Goal: Task Accomplishment & Management: Complete application form

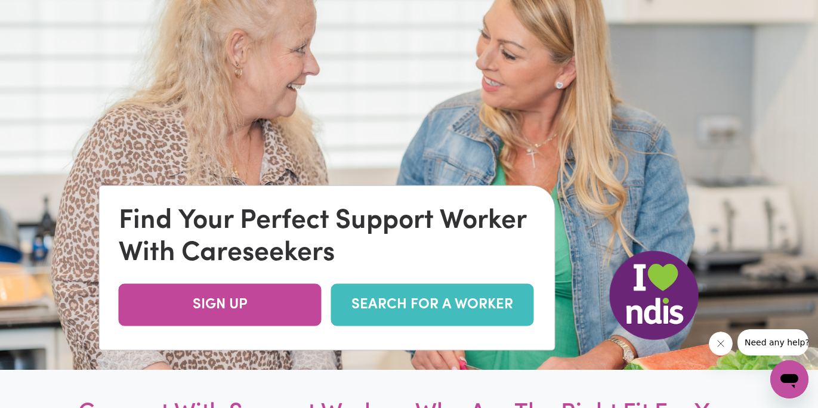
scroll to position [81, 0]
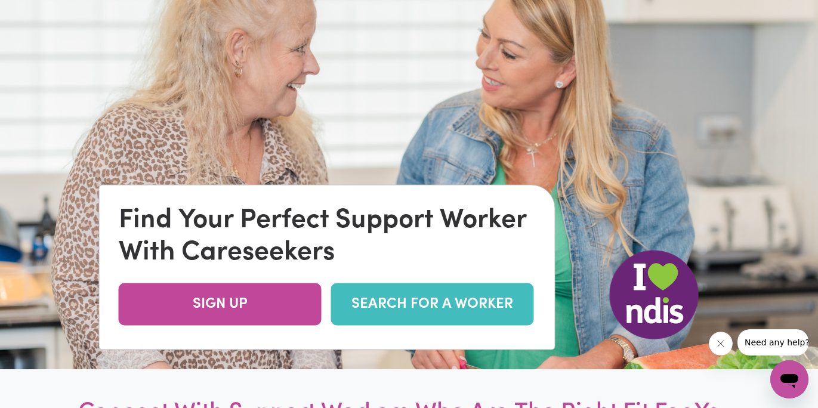
click at [369, 304] on link "SEARCH FOR A WORKER" at bounding box center [432, 304] width 203 height 42
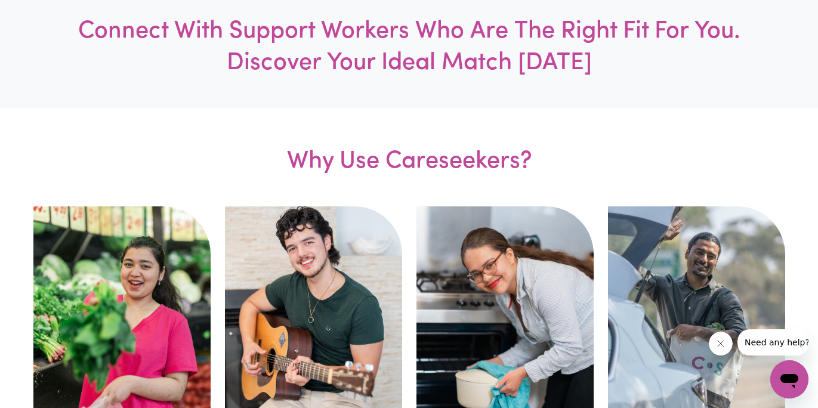
scroll to position [0, 0]
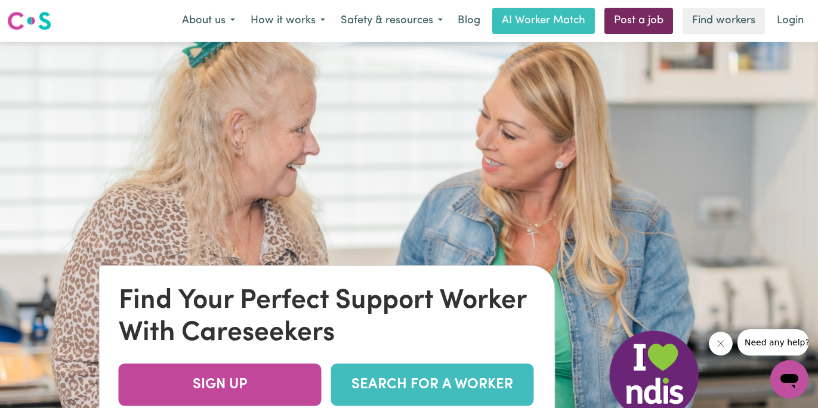
click at [653, 12] on link "Post a job" at bounding box center [638, 21] width 69 height 26
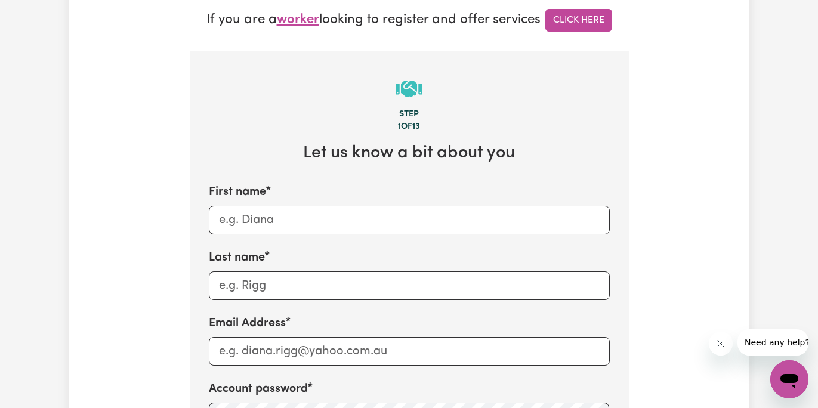
scroll to position [374, 0]
click at [284, 212] on input "First name" at bounding box center [409, 220] width 401 height 29
type input "g"
type input "Gurpreet Kaur Deol"
click at [272, 292] on input "Last name" at bounding box center [409, 286] width 401 height 29
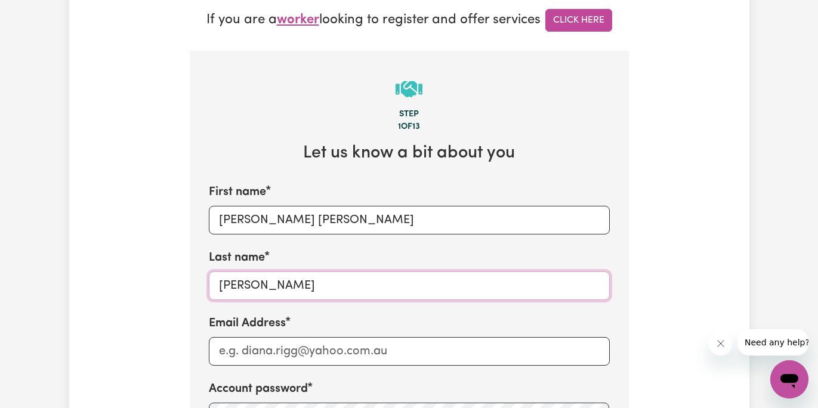
type input "Deol"
click at [326, 218] on input "Gurpreet Kaur Deol" at bounding box center [409, 220] width 401 height 29
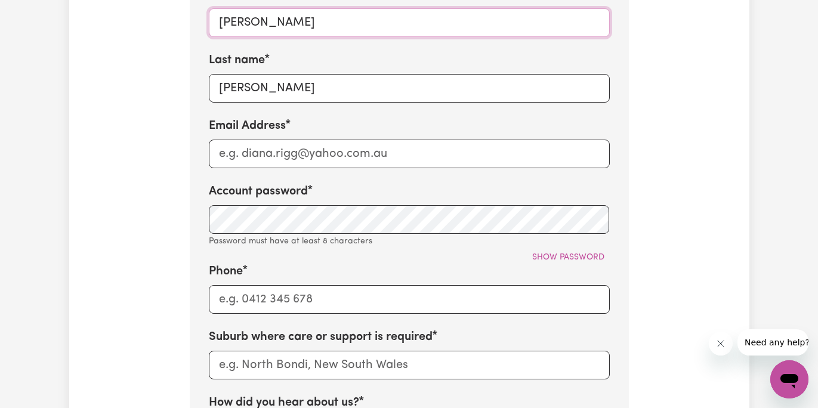
scroll to position [567, 0]
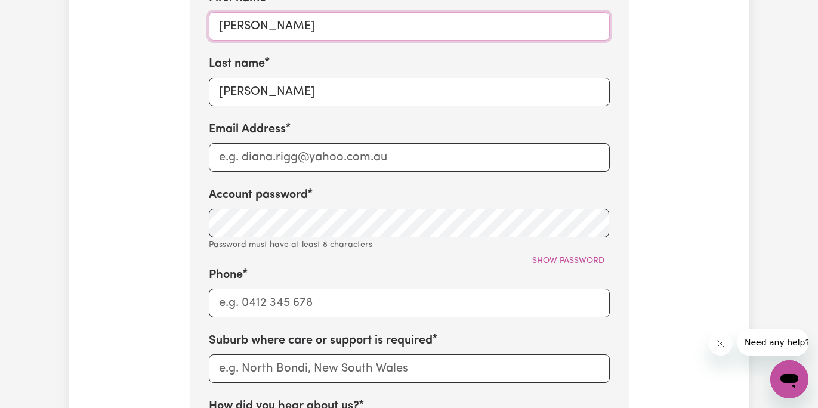
type input "Gurpreet Kaur"
click at [254, 147] on input "Email Address" at bounding box center [409, 157] width 401 height 29
type input "gdeol2122@gmail.com"
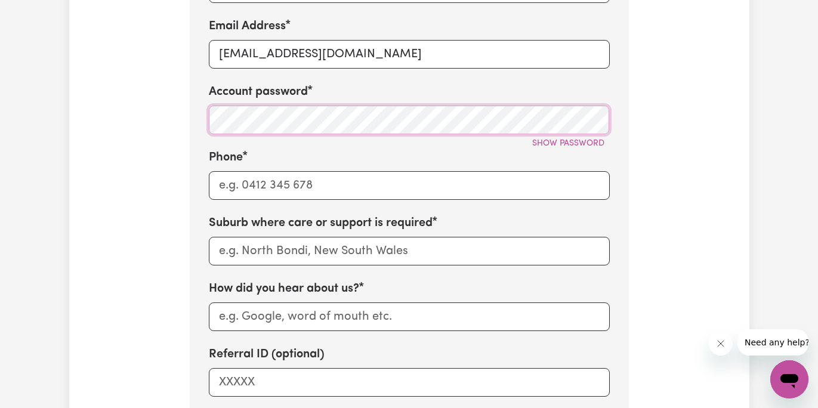
scroll to position [672, 0]
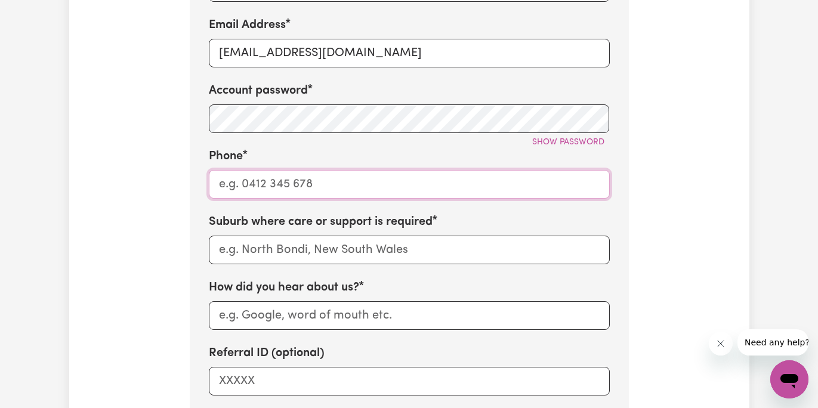
click at [292, 176] on input "Phone" at bounding box center [409, 184] width 401 height 29
type input "0416590751"
click at [294, 240] on input "text" at bounding box center [409, 250] width 401 height 29
type input "tar"
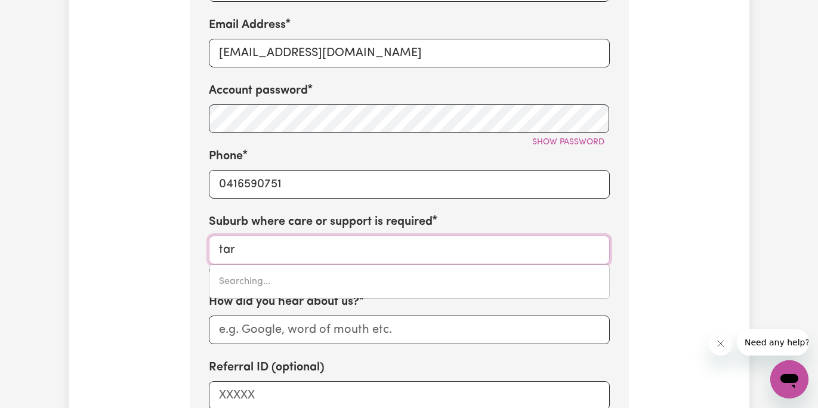
type input "tarA, New South Wales, 2665"
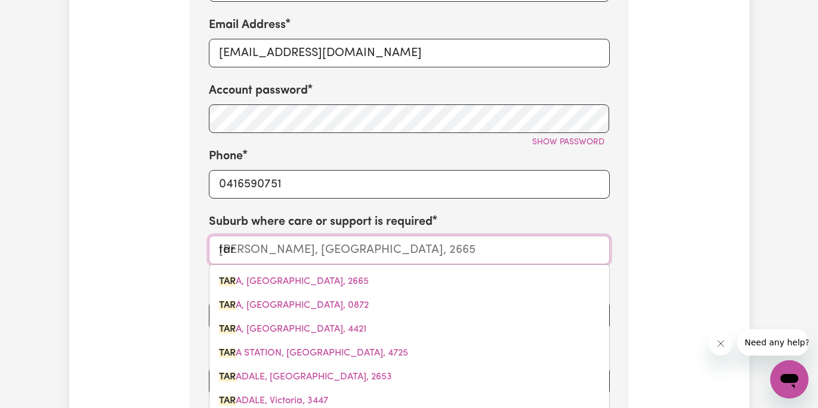
type input "tarn"
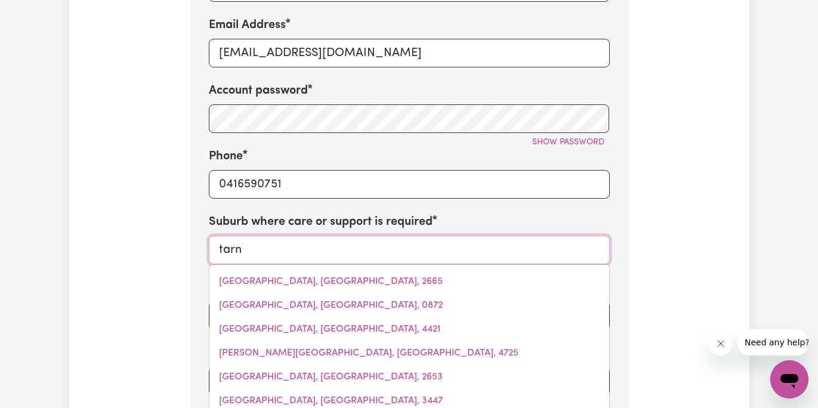
type input "tarnAGULLA, Victoria, 3551"
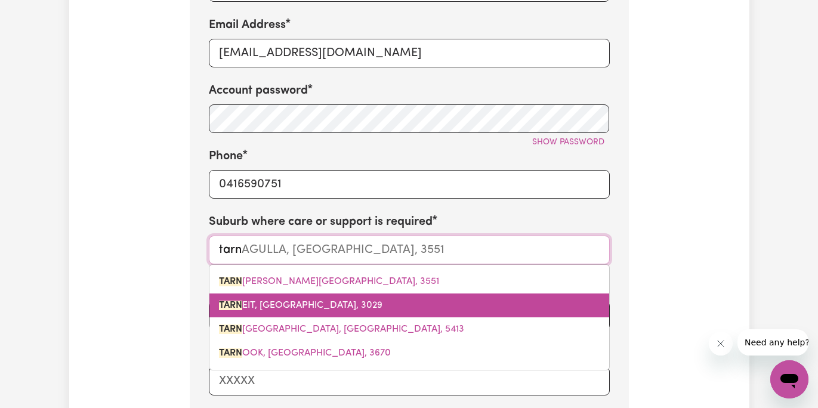
click at [297, 303] on span "TARN EIT, Victoria, 3029" at bounding box center [301, 306] width 164 height 10
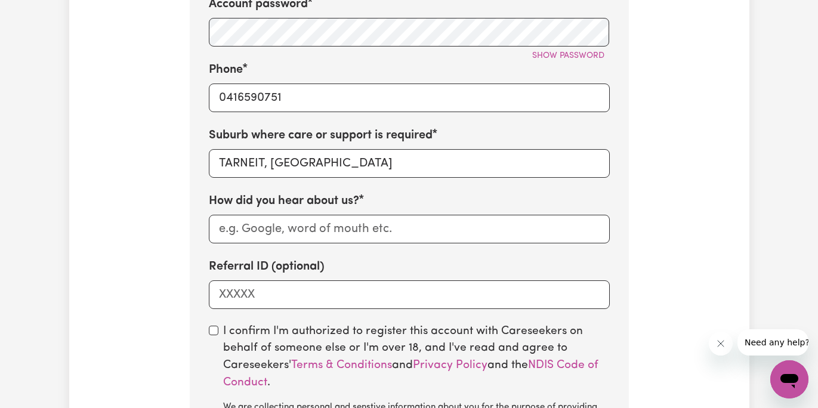
scroll to position [760, 0]
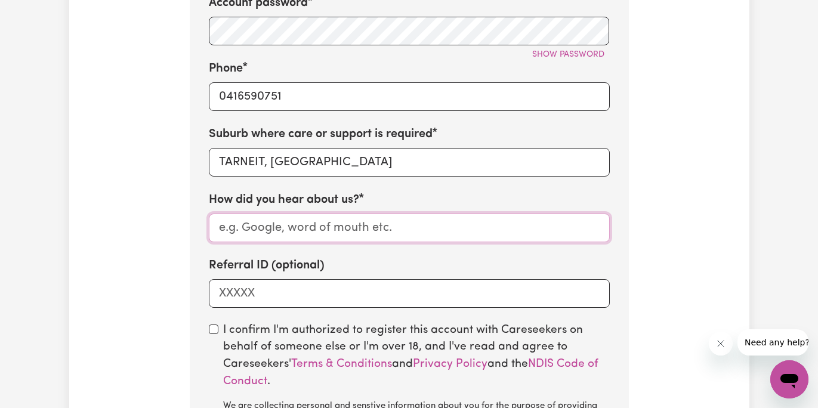
click at [320, 224] on input "How did you hear about us?" at bounding box center [409, 228] width 401 height 29
type input "1"
click at [300, 283] on input "Referral ID (optional)" at bounding box center [409, 293] width 401 height 29
type input "45630"
click at [215, 325] on input "checkbox" at bounding box center [214, 330] width 10 height 10
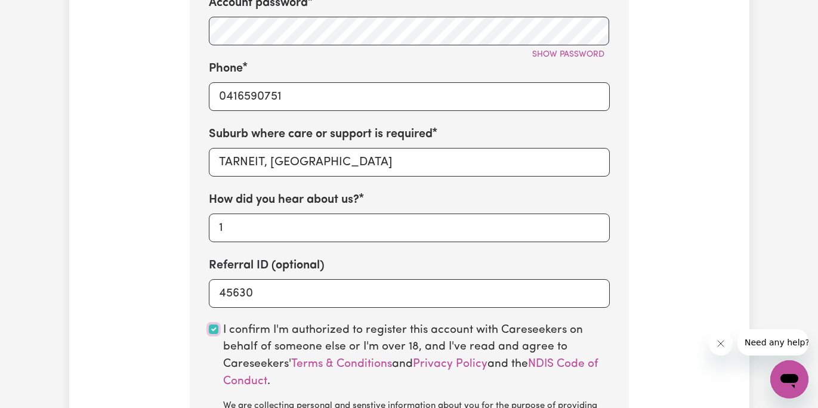
checkbox input "true"
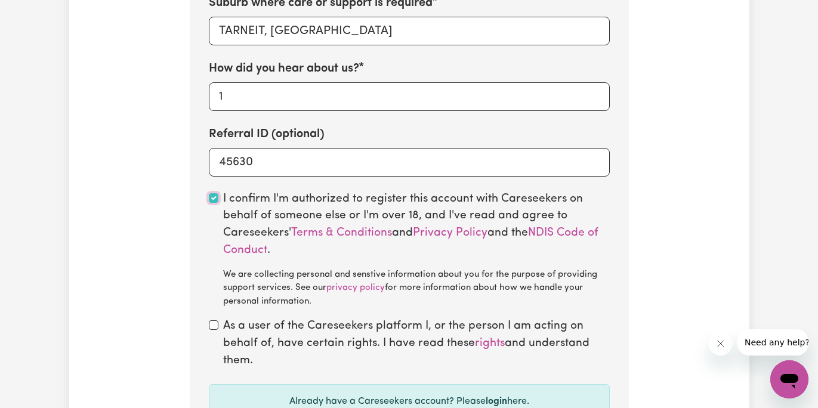
scroll to position [897, 0]
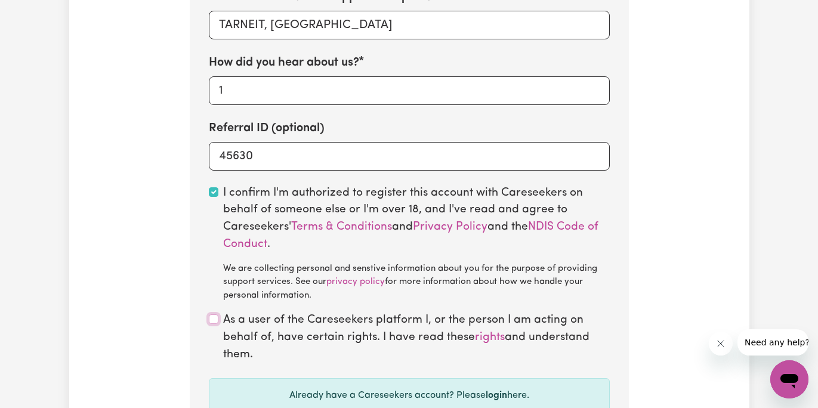
click at [214, 314] on input "checkbox" at bounding box center [214, 319] width 10 height 10
checkbox input "true"
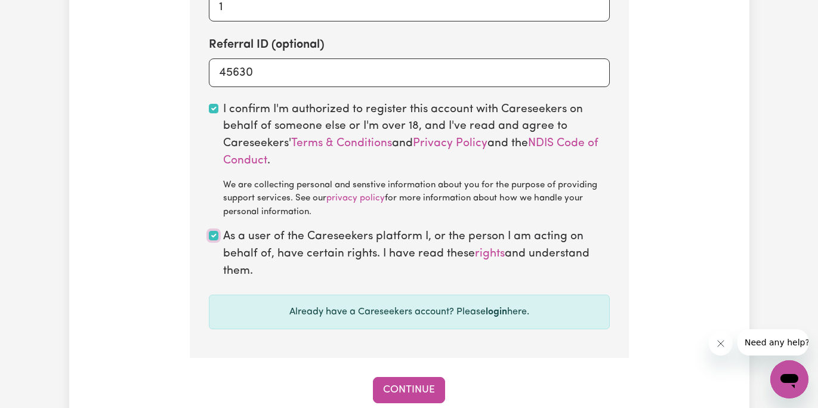
scroll to position [986, 0]
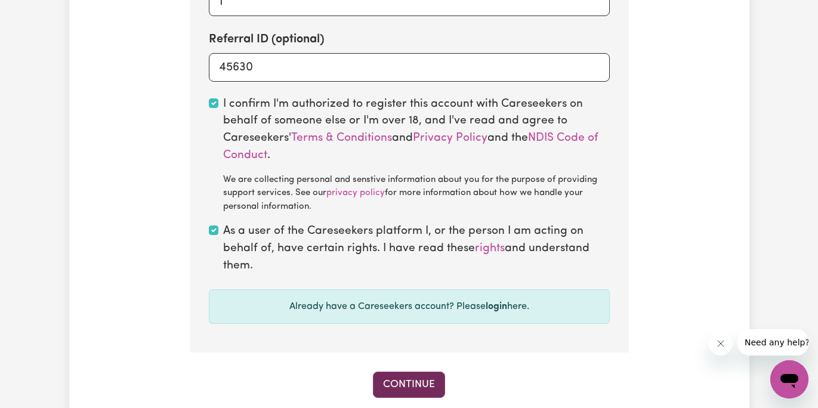
click at [410, 387] on button "Continue" at bounding box center [409, 385] width 72 height 26
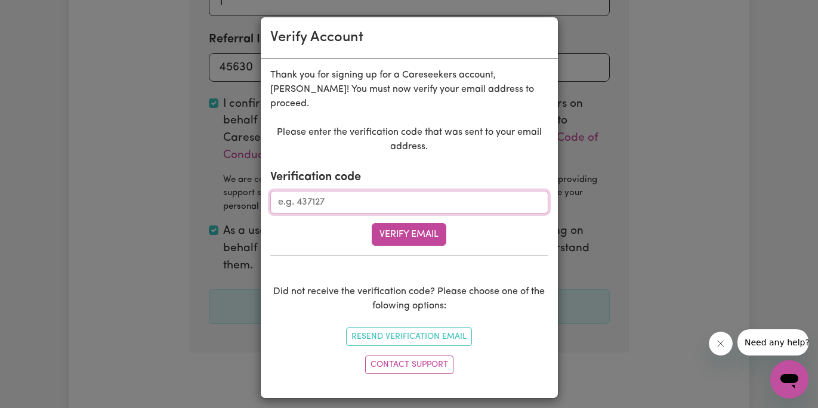
click at [338, 191] on input "Verification code" at bounding box center [409, 202] width 278 height 23
type input "547282"
click at [422, 223] on button "Verify Email" at bounding box center [409, 234] width 75 height 23
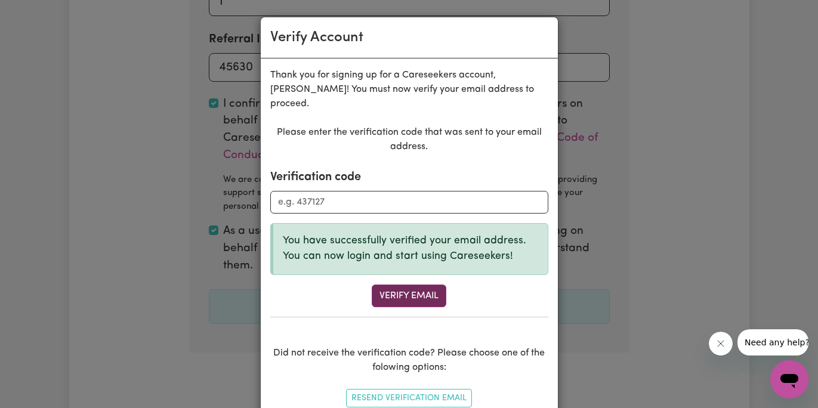
click at [408, 285] on button "Verify Email" at bounding box center [409, 296] width 75 height 23
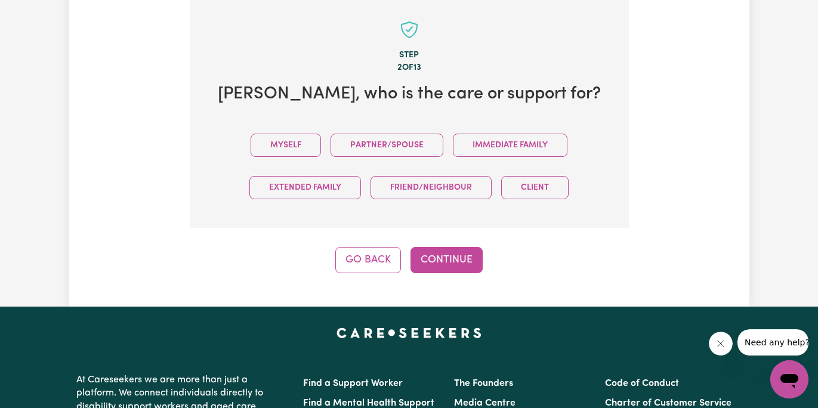
scroll to position [423, 0]
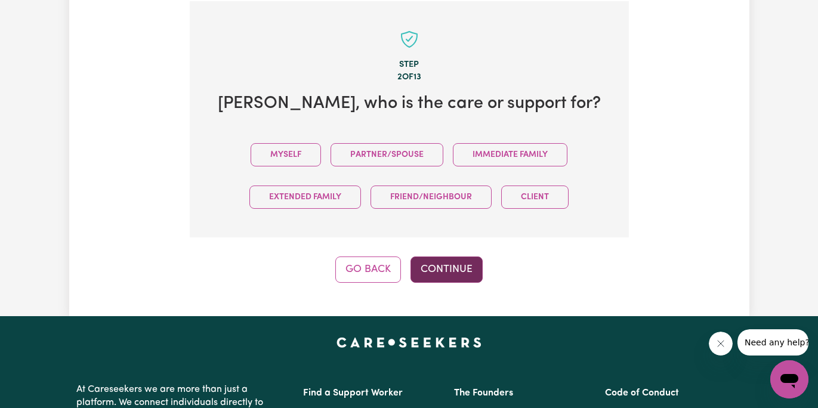
click at [433, 267] on button "Continue" at bounding box center [447, 270] width 72 height 26
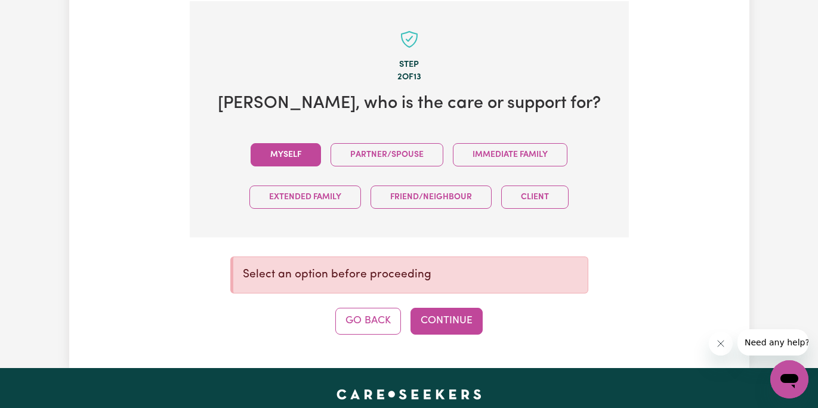
click at [286, 156] on button "Myself" at bounding box center [286, 154] width 70 height 23
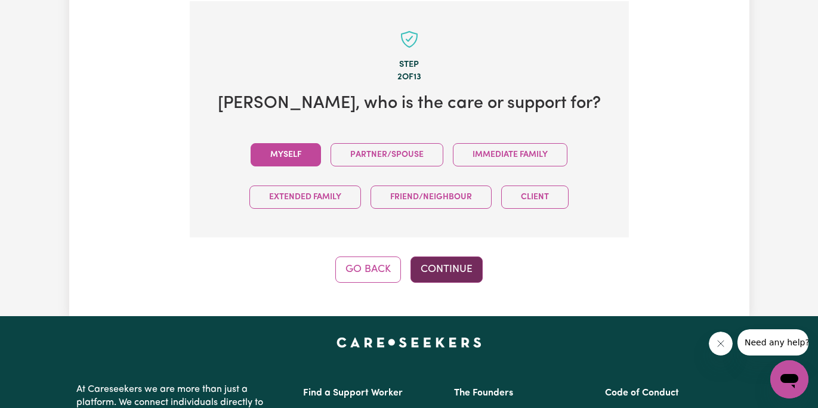
click at [458, 273] on button "Continue" at bounding box center [447, 270] width 72 height 26
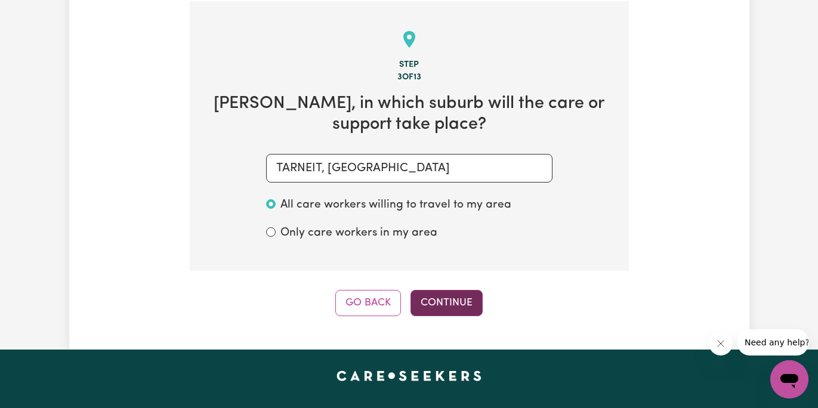
click at [458, 306] on button "Continue" at bounding box center [447, 303] width 72 height 26
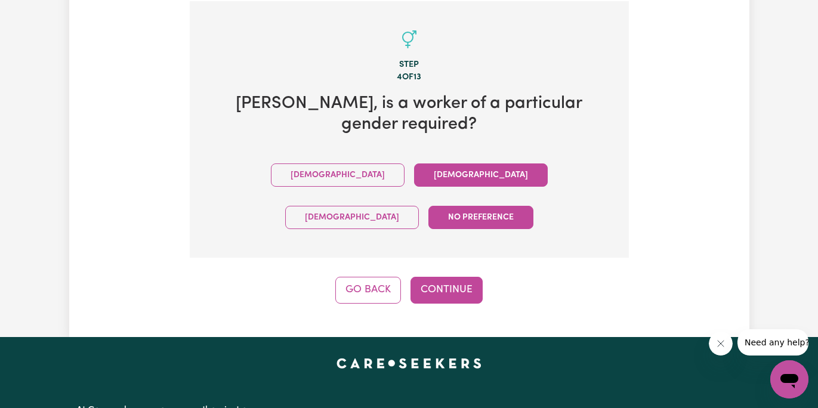
click at [414, 167] on button "Female" at bounding box center [481, 175] width 134 height 23
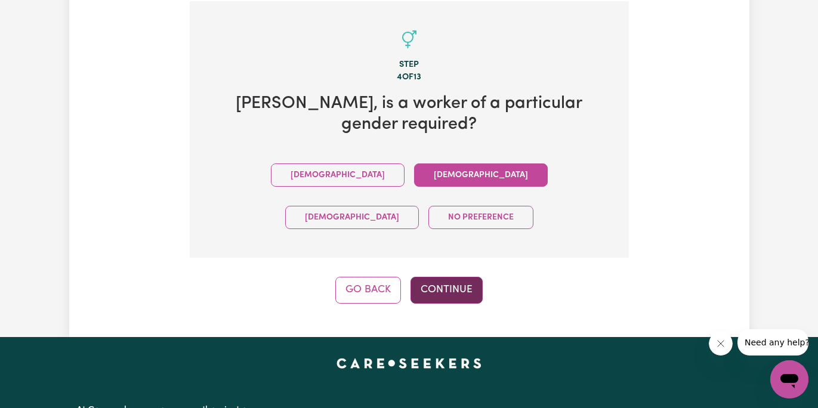
click at [451, 277] on button "Continue" at bounding box center [447, 290] width 72 height 26
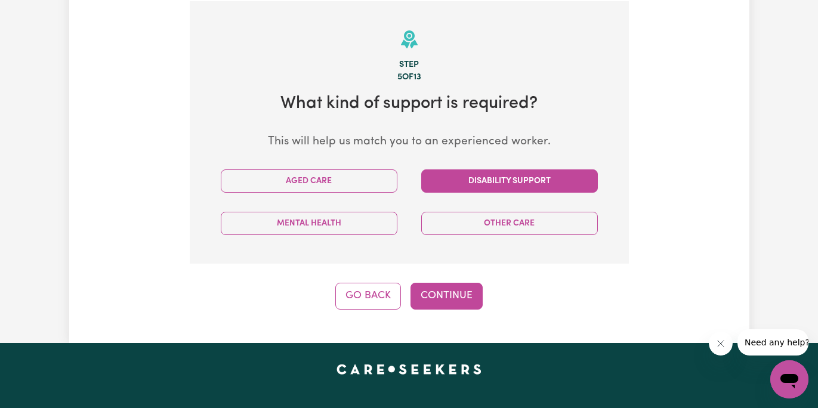
click at [442, 183] on button "Disability Support" at bounding box center [509, 180] width 177 height 23
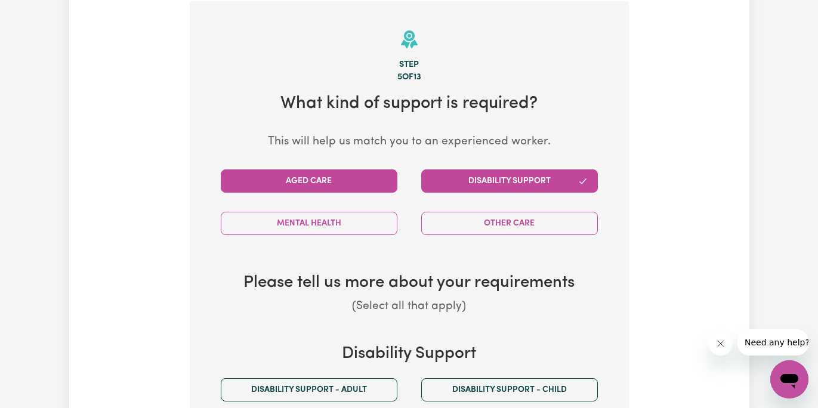
click at [387, 180] on button "Aged Care" at bounding box center [309, 180] width 177 height 23
click at [440, 185] on button "Disability Support" at bounding box center [509, 180] width 177 height 23
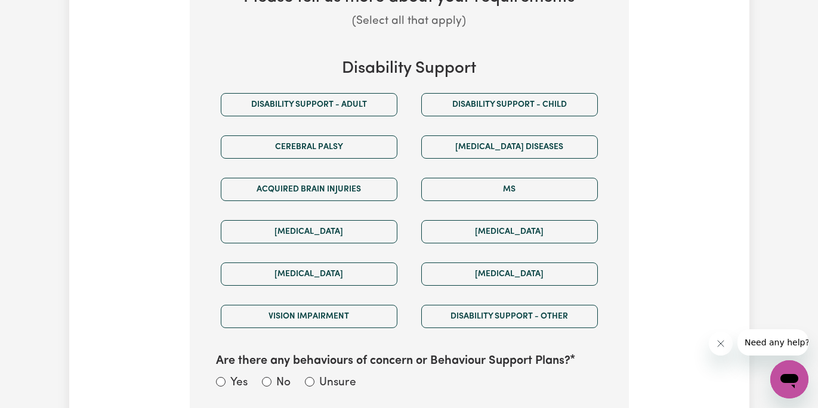
scroll to position [708, 0]
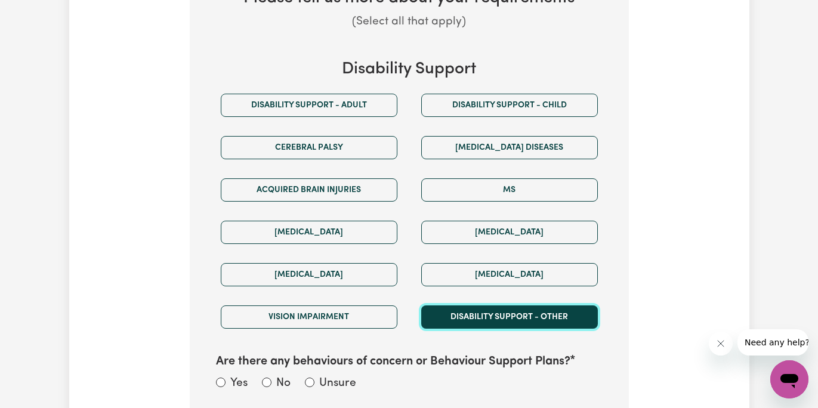
click at [461, 310] on button "Disability support - Other" at bounding box center [509, 317] width 177 height 23
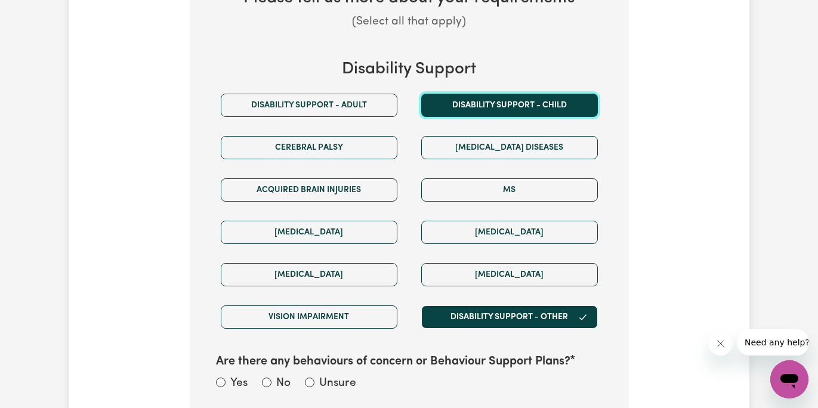
click at [476, 107] on button "Disability support - Child" at bounding box center [509, 105] width 177 height 23
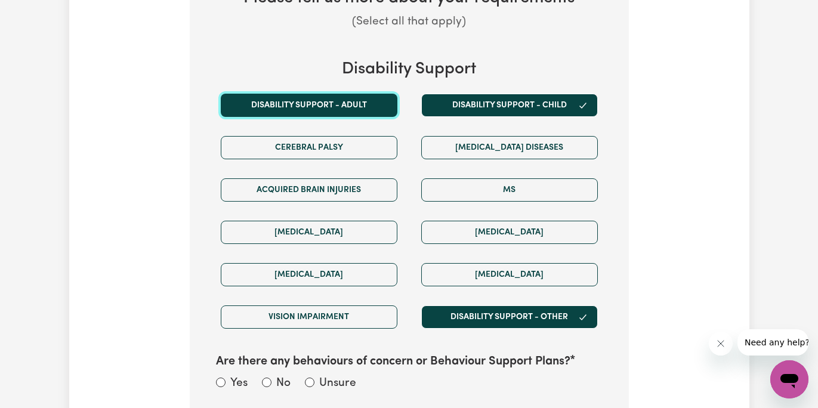
click at [371, 109] on button "Disability support - Adult" at bounding box center [309, 105] width 177 height 23
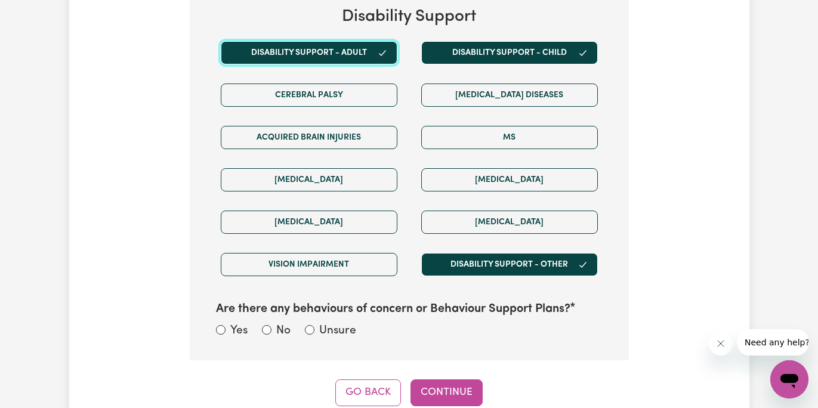
scroll to position [763, 0]
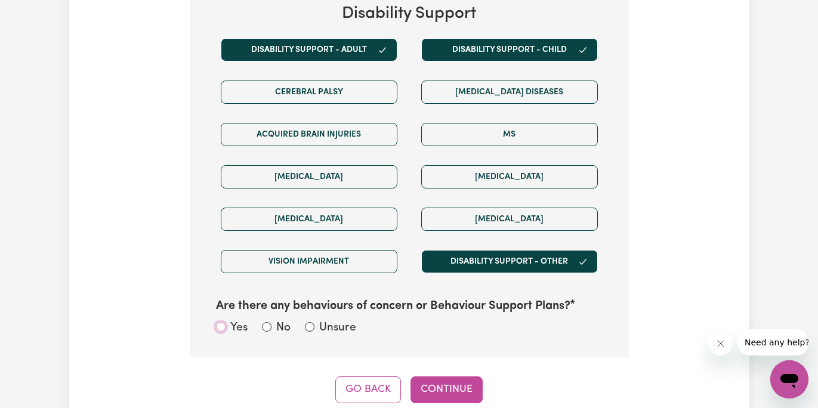
click at [223, 322] on input "Yes" at bounding box center [221, 327] width 10 height 10
radio input "true"
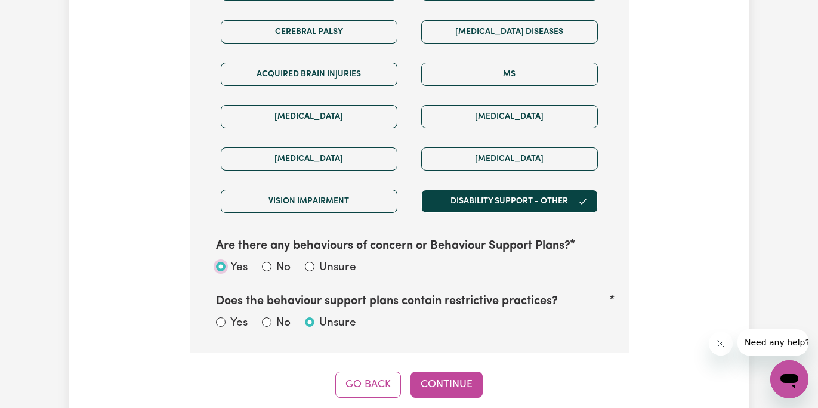
scroll to position [829, 0]
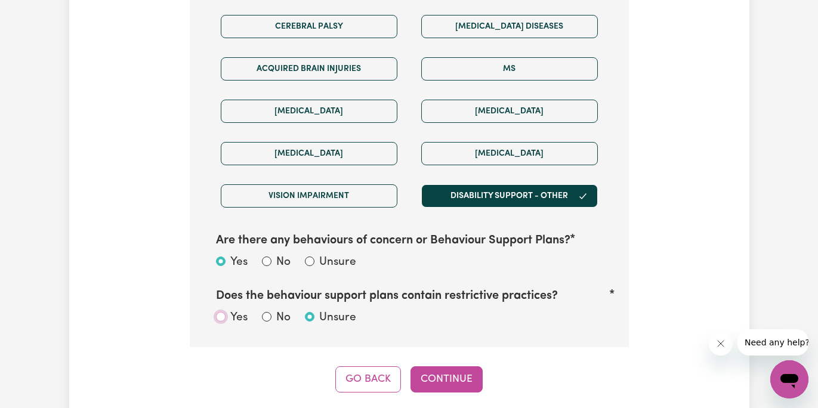
click at [224, 314] on input "Yes" at bounding box center [221, 317] width 10 height 10
radio input "true"
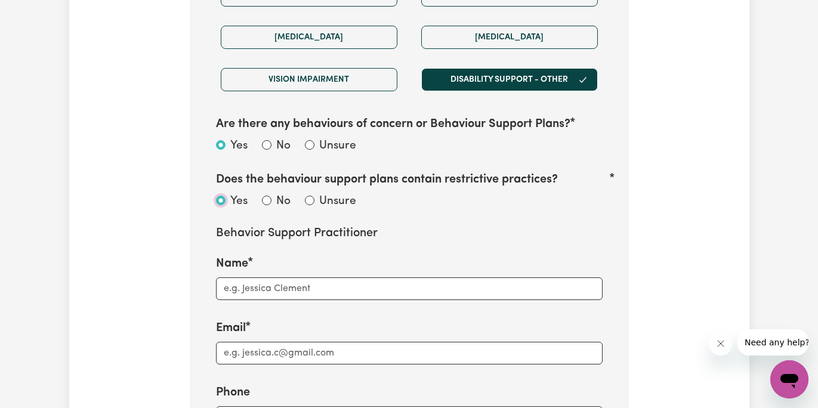
scroll to position [946, 0]
click at [311, 198] on input "Unsure" at bounding box center [310, 200] width 10 height 10
radio input "true"
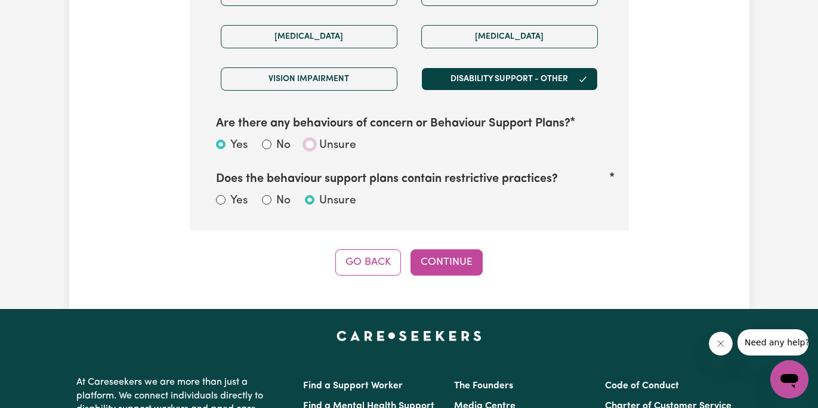
click at [313, 142] on input "Unsure" at bounding box center [310, 145] width 10 height 10
radio input "true"
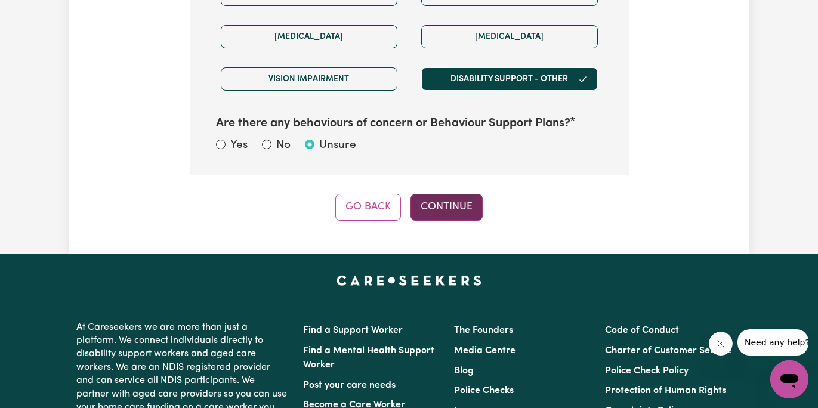
click at [448, 199] on button "Continue" at bounding box center [447, 207] width 72 height 26
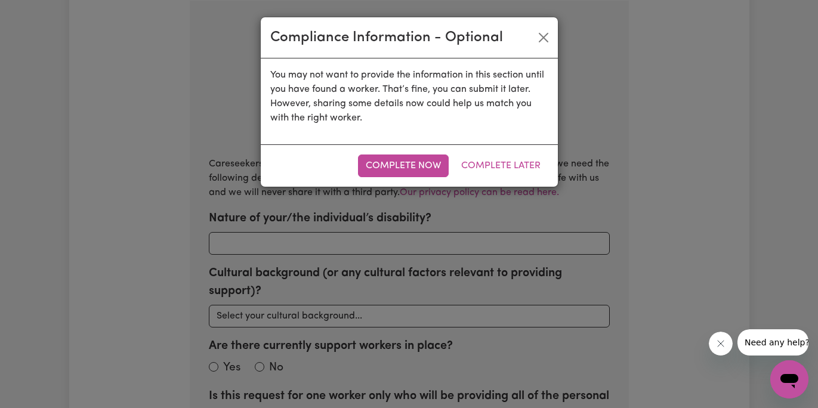
scroll to position [423, 0]
click at [434, 164] on button "Complete Now" at bounding box center [403, 166] width 91 height 23
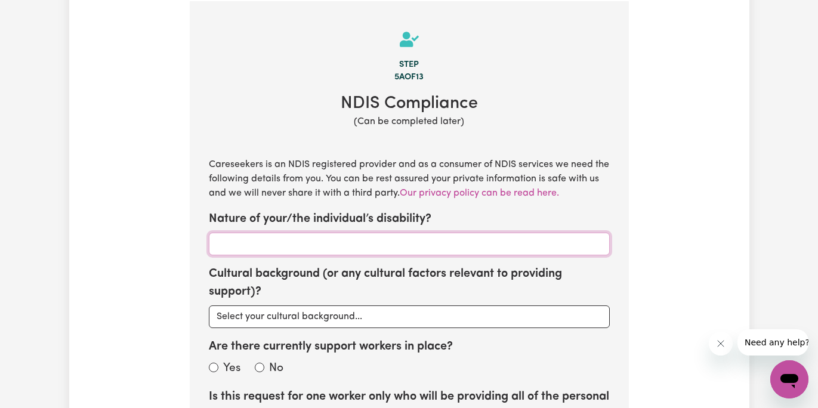
click at [304, 241] on input "Nature of your/the individual’s disability?" at bounding box center [409, 244] width 401 height 23
type input "yes"
click at [338, 322] on select "Select your cultural background... Asian Australian Australian Aboriginal Austr…" at bounding box center [409, 317] width 401 height 23
select select "Australian"
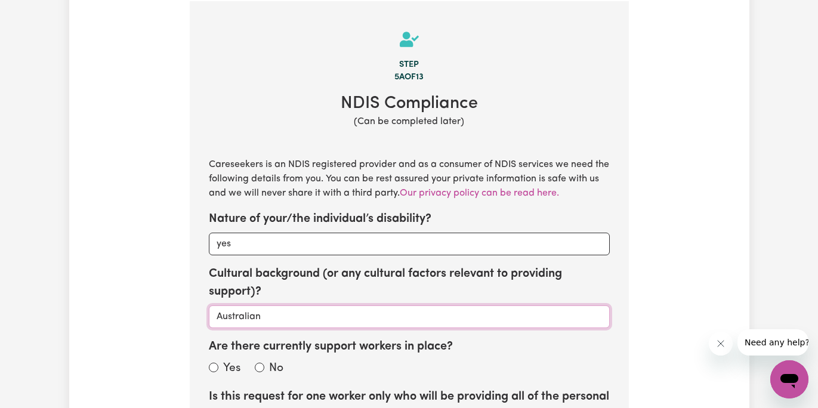
click at [209, 306] on select "Select your cultural background... Asian Australian Australian Aboriginal Austr…" at bounding box center [409, 317] width 401 height 23
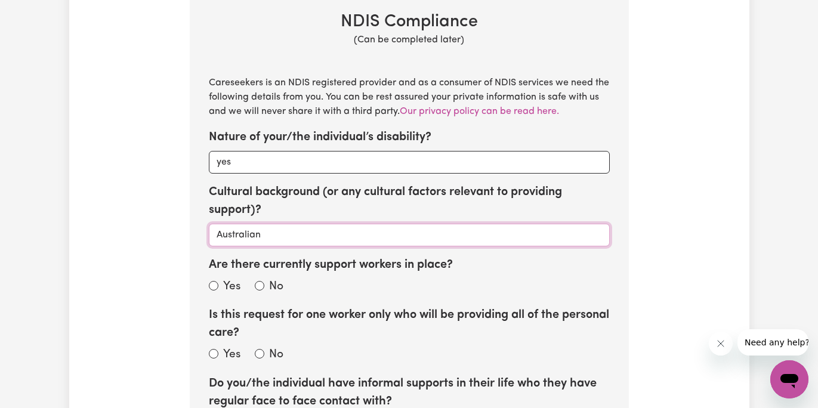
scroll to position [511, 0]
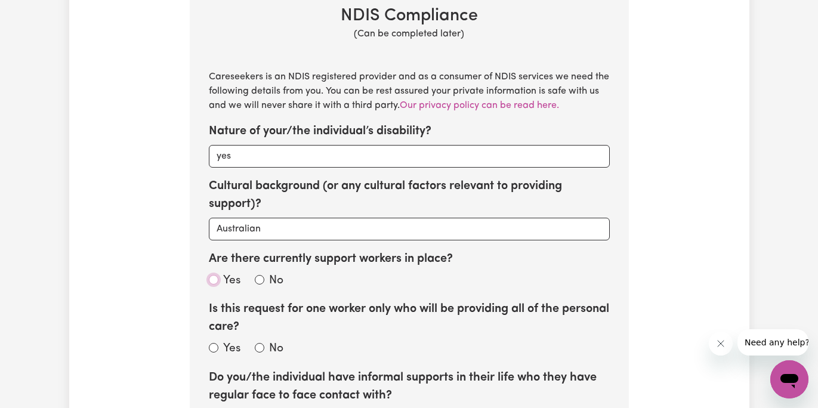
click at [213, 276] on input "Yes" at bounding box center [214, 280] width 10 height 10
radio input "true"
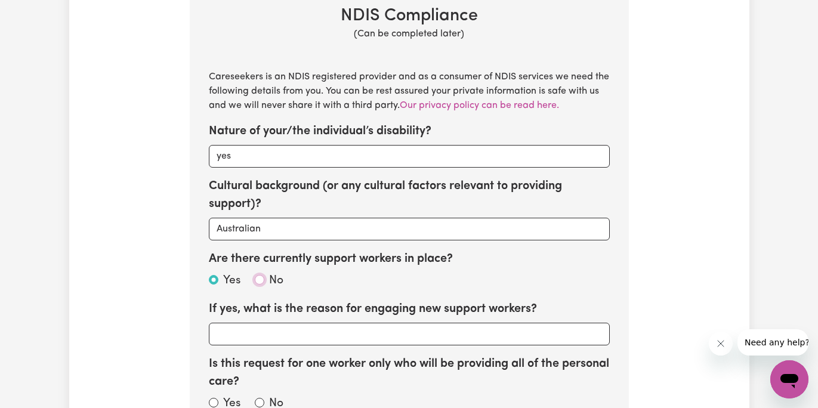
click at [261, 276] on input "No" at bounding box center [260, 280] width 10 height 10
radio input "true"
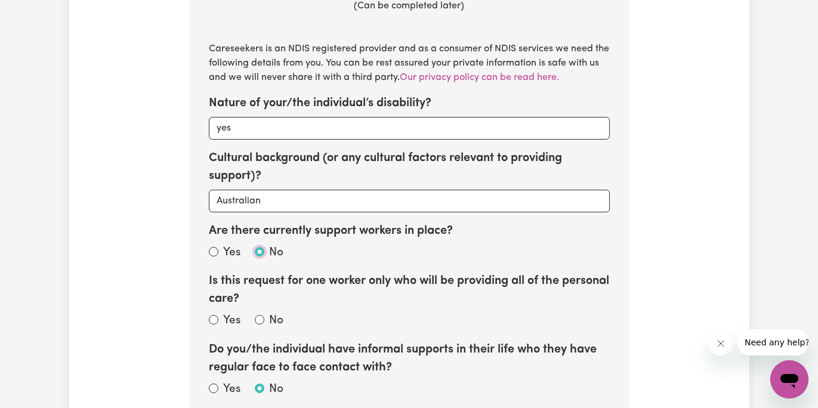
scroll to position [539, 0]
click at [214, 317] on input "Yes" at bounding box center [214, 319] width 10 height 10
radio input "true"
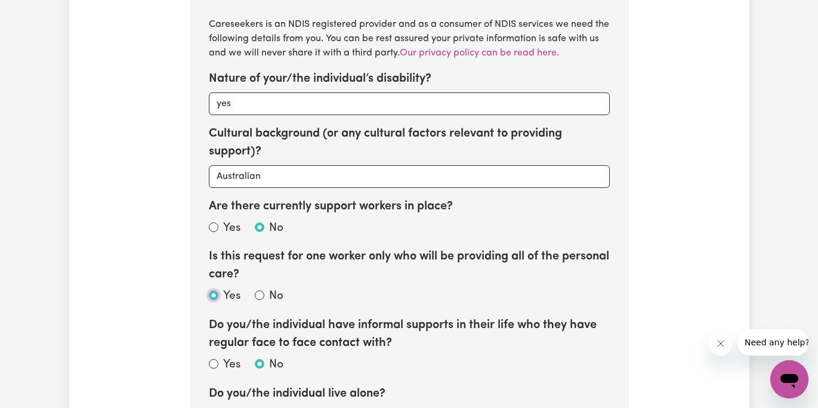
scroll to position [566, 0]
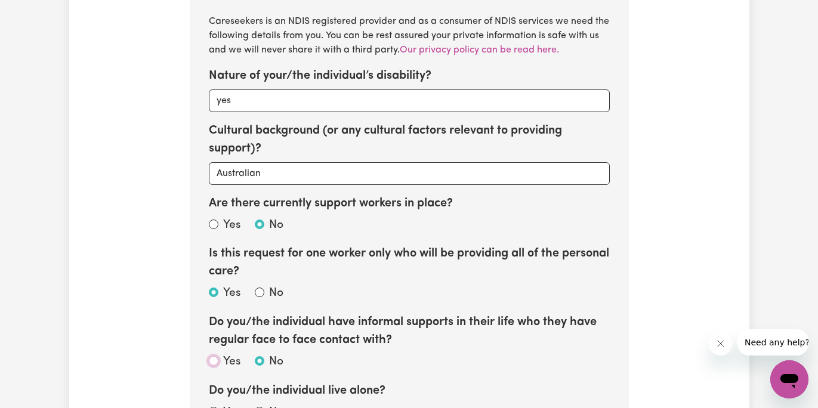
click at [214, 357] on input "Yes" at bounding box center [214, 361] width 10 height 10
radio input "true"
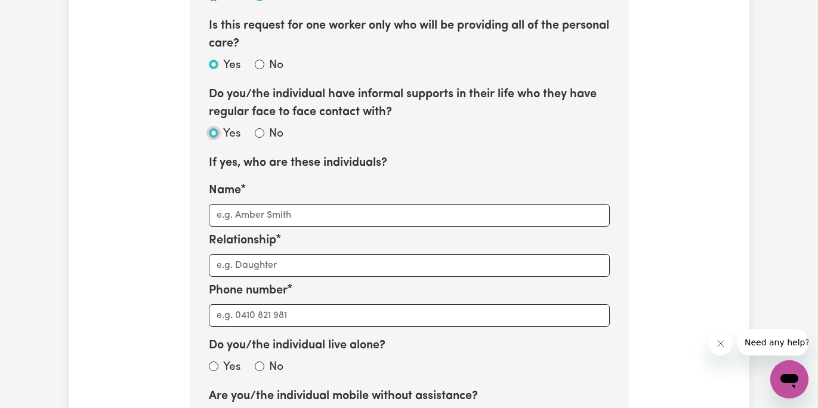
scroll to position [795, 0]
click at [259, 125] on div "No" at bounding box center [269, 133] width 29 height 17
click at [258, 128] on input "No" at bounding box center [260, 133] width 10 height 10
radio input "true"
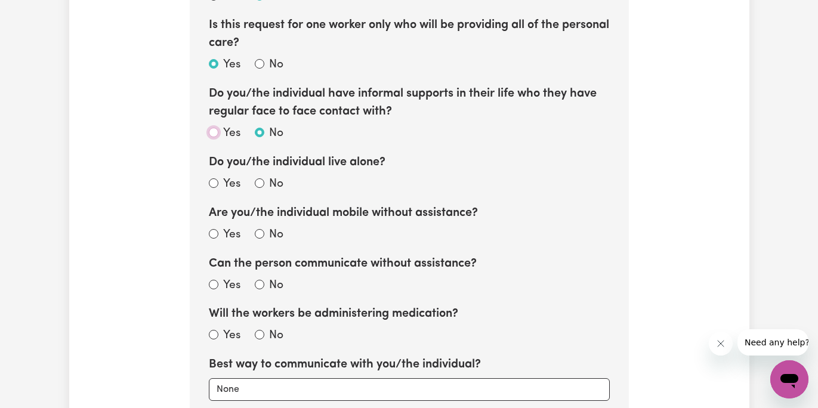
click at [217, 130] on input "Yes" at bounding box center [214, 133] width 10 height 10
radio input "true"
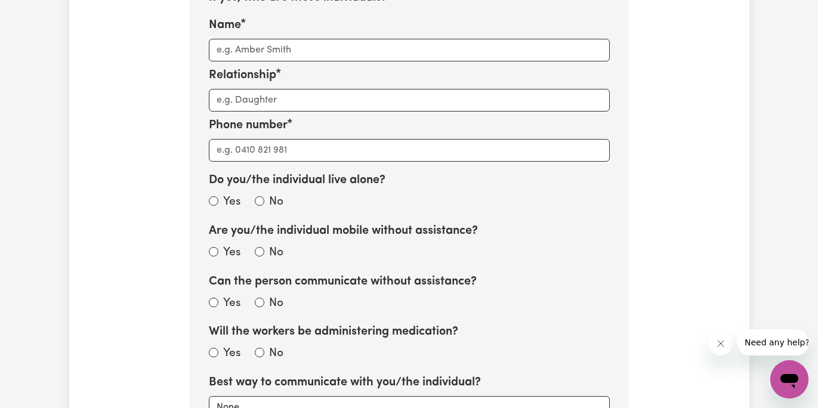
scroll to position [961, 0]
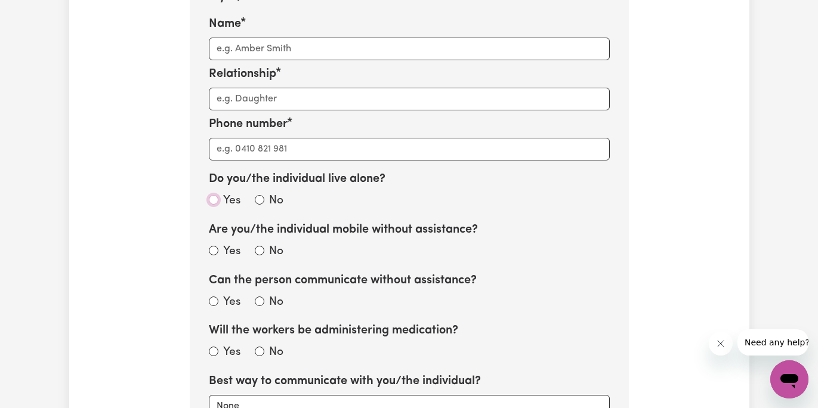
click at [216, 195] on input "Yes" at bounding box center [214, 200] width 10 height 10
radio input "true"
click at [216, 246] on input "Yes" at bounding box center [214, 251] width 10 height 10
radio input "true"
click at [213, 300] on input "Yes" at bounding box center [214, 302] width 10 height 10
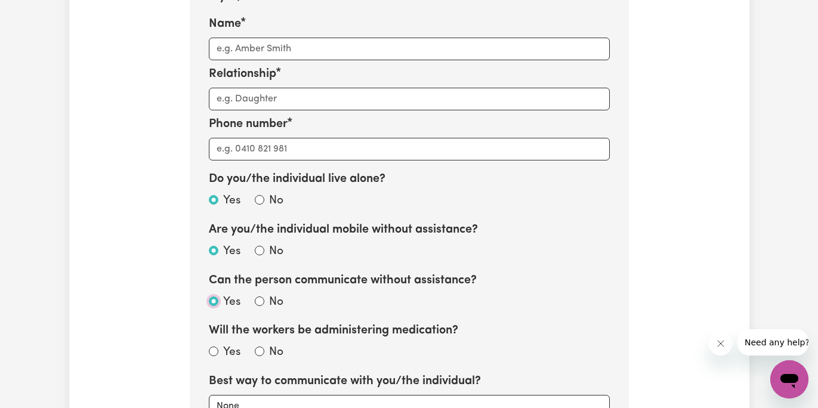
radio input "true"
click at [212, 352] on input "Yes" at bounding box center [214, 352] width 10 height 10
radio input "true"
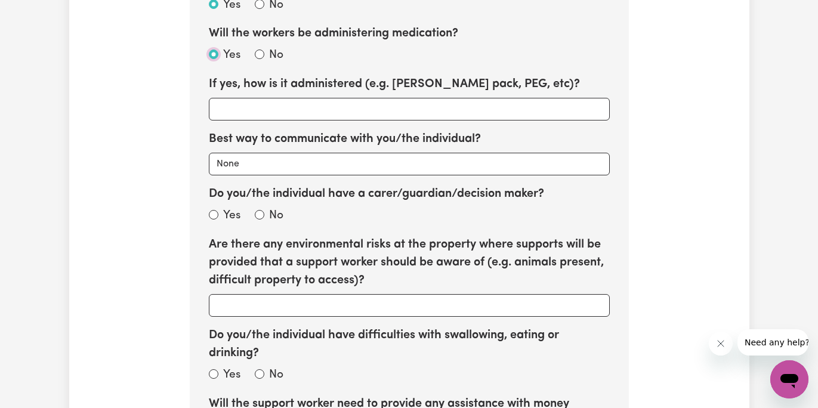
scroll to position [1257, 0]
click at [259, 371] on input "Do you/the individual have difficulties with swallowing, eating or drinking?" at bounding box center [260, 375] width 10 height 10
radio input "true"
click at [258, 211] on input "No" at bounding box center [260, 216] width 10 height 10
radio input "true"
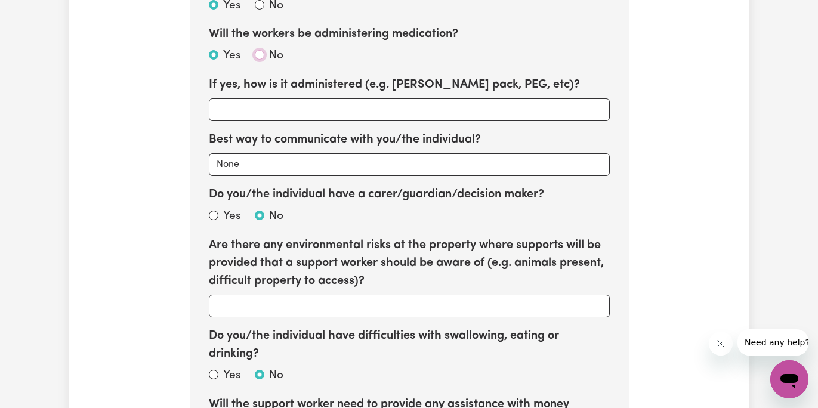
click at [255, 51] on input "No" at bounding box center [260, 55] width 10 height 10
radio input "true"
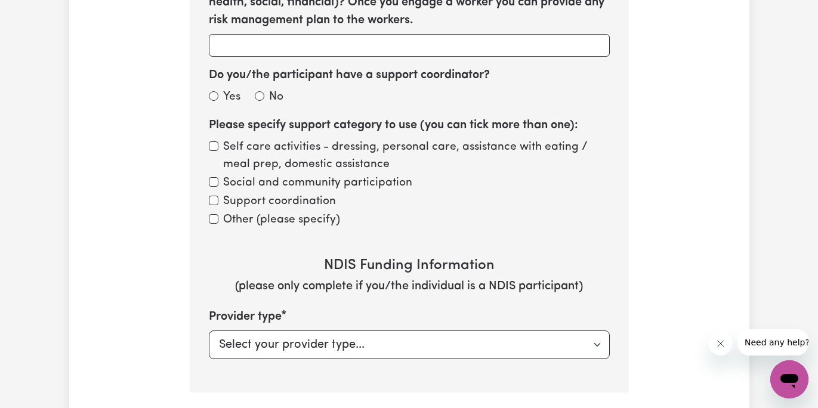
scroll to position [1691, 0]
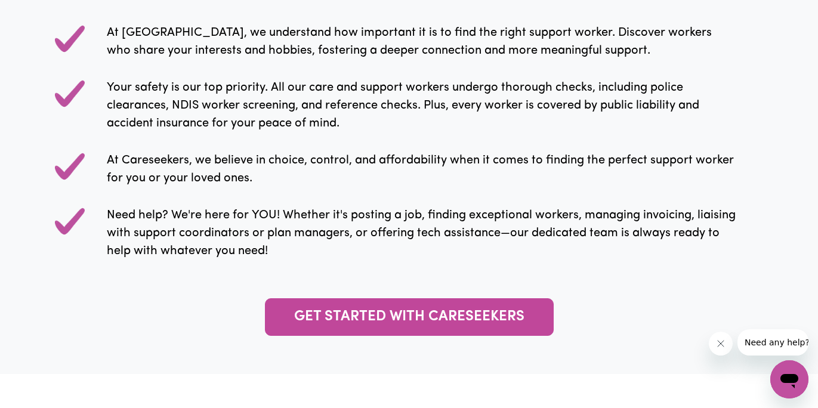
scroll to position [588, 0]
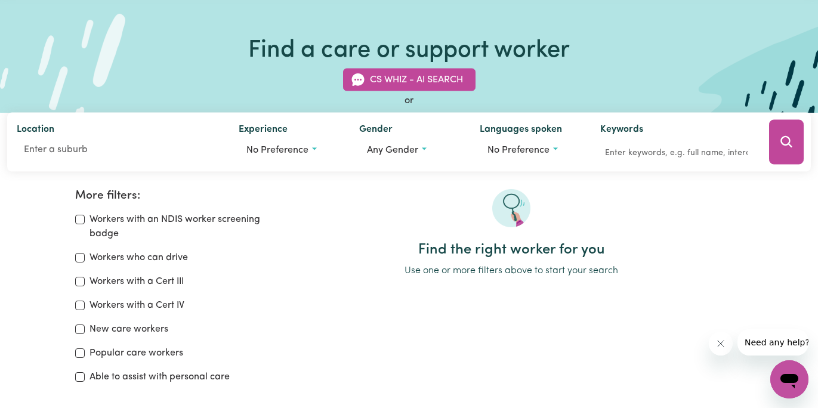
scroll to position [49, 0]
click at [77, 276] on input "Workers with a Cert III" at bounding box center [80, 281] width 10 height 10
checkbox input "true"
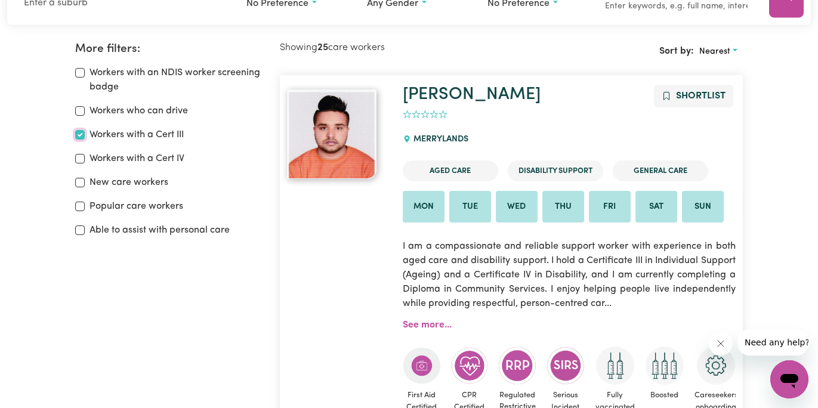
scroll to position [199, 0]
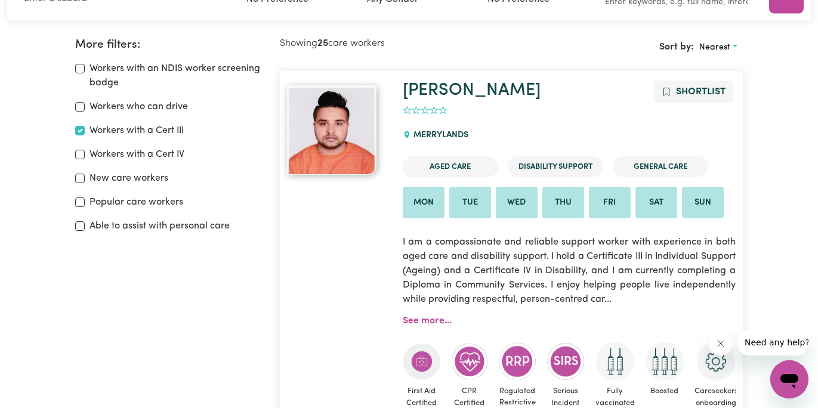
click at [484, 165] on li "Aged Care" at bounding box center [450, 166] width 95 height 21
click at [434, 317] on link "See more..." at bounding box center [427, 321] width 49 height 10
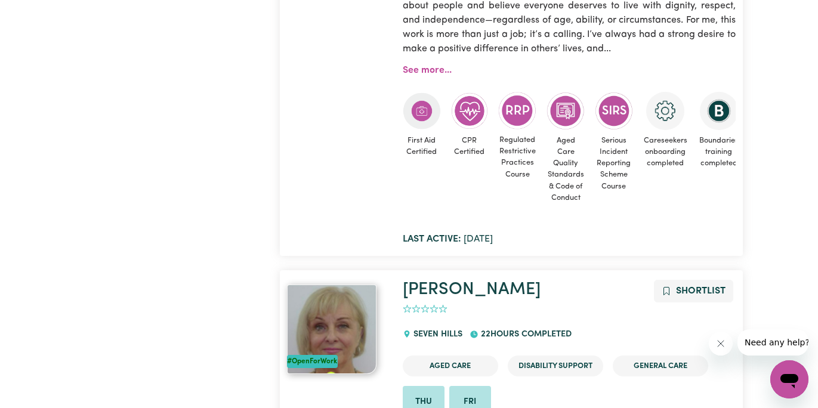
scroll to position [8822, 0]
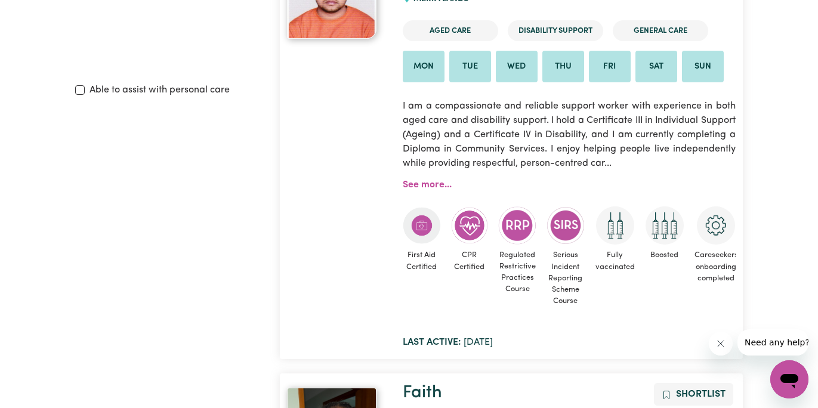
scroll to position [187, 0]
